Goal: Information Seeking & Learning: Find specific fact

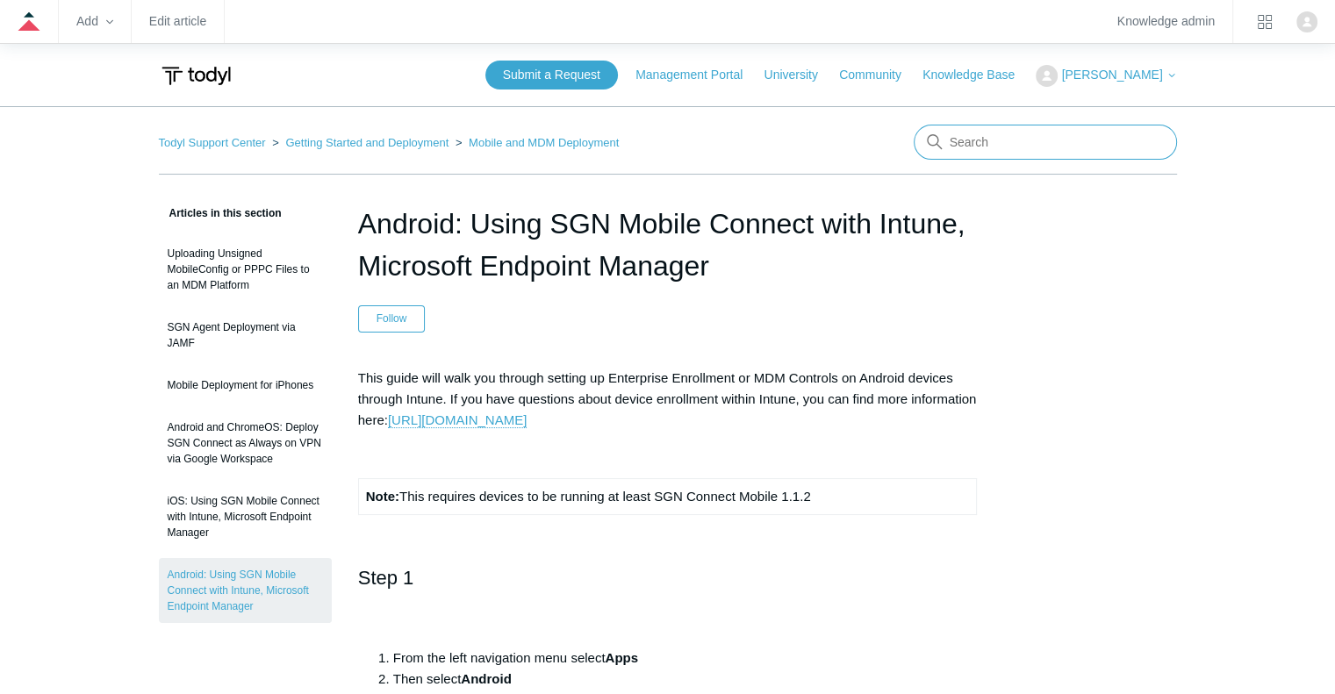
click at [1022, 143] on input "Search" at bounding box center [1045, 142] width 263 height 35
type input "firewall"
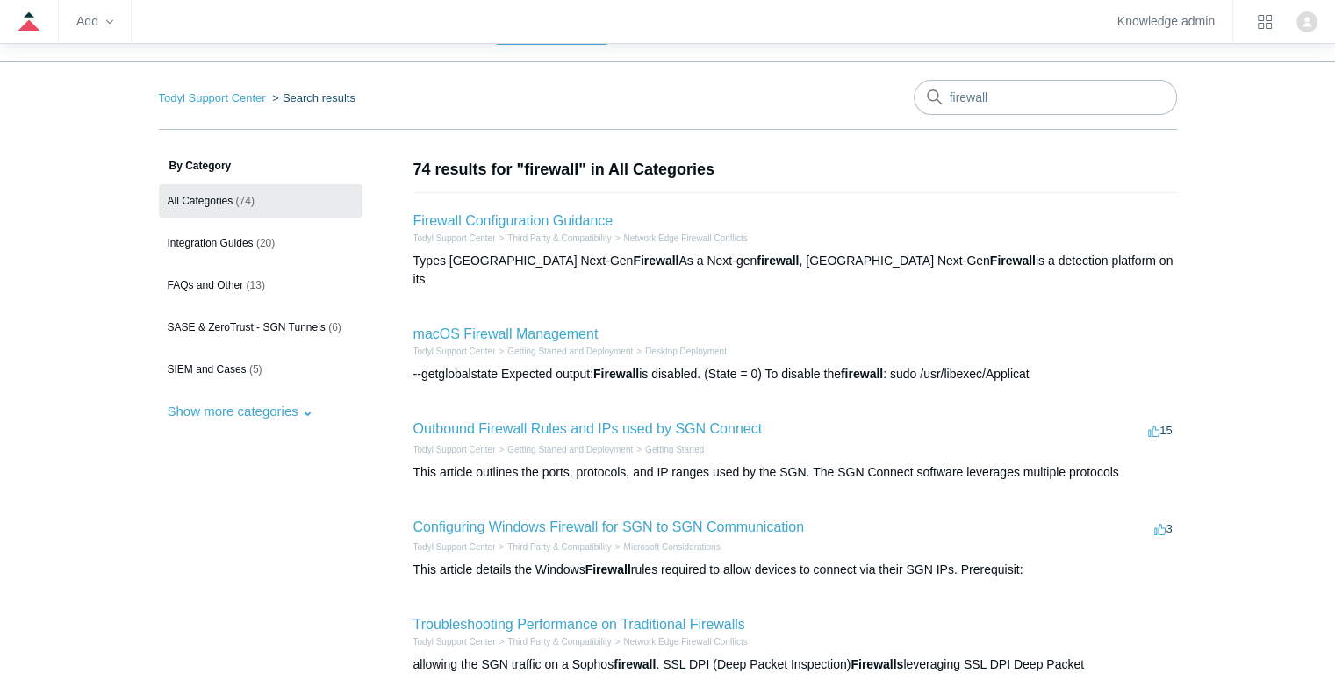
scroll to position [88, 0]
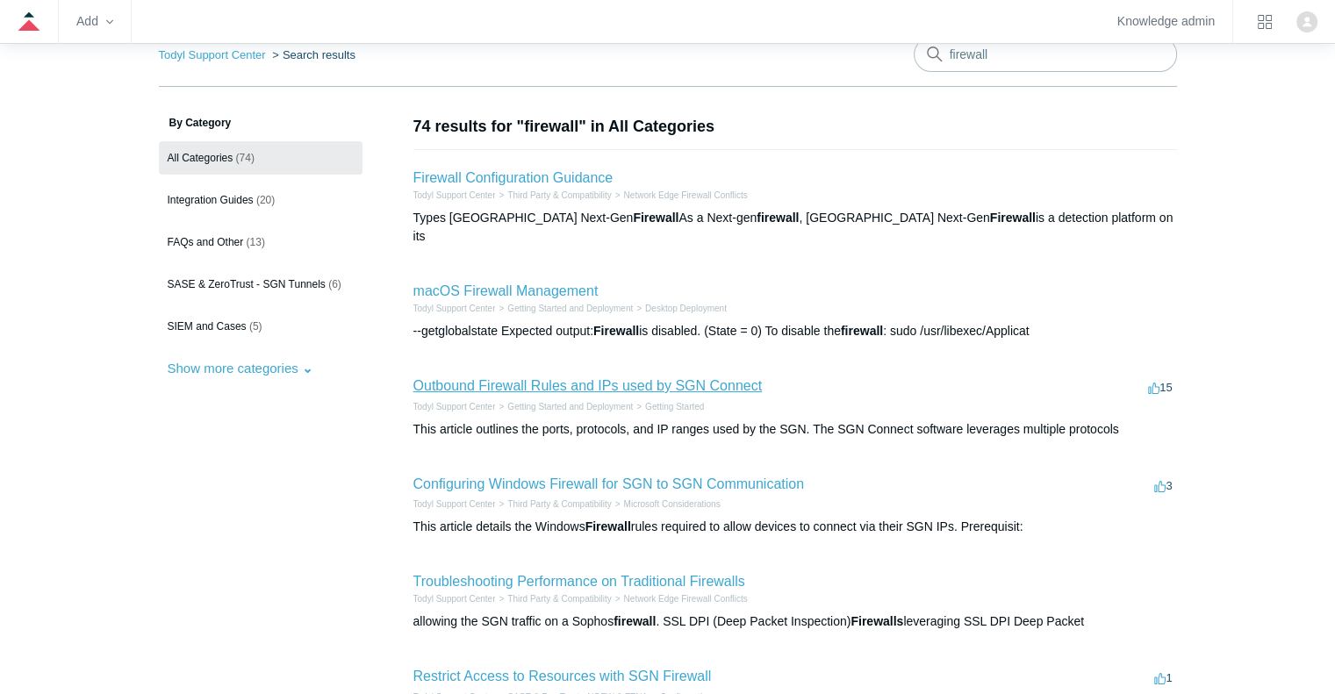
click at [649, 378] on link "Outbound Firewall Rules and IPs used by SGN Connect" at bounding box center [587, 385] width 349 height 15
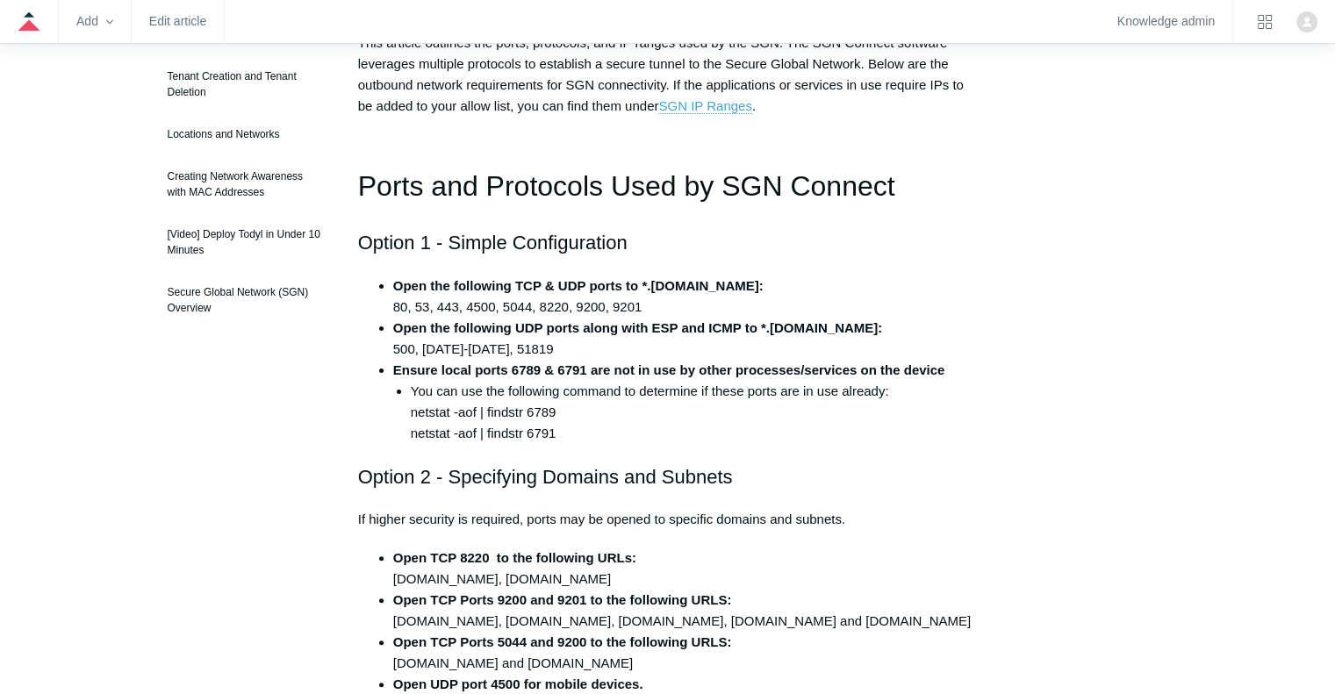
scroll to position [176, 0]
